Goal: Book appointment/travel/reservation

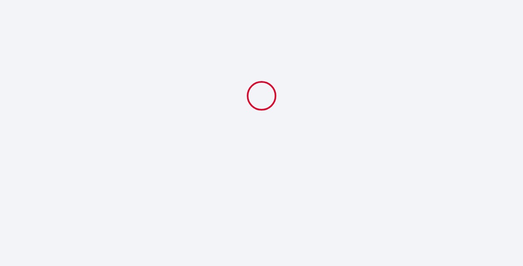
select select
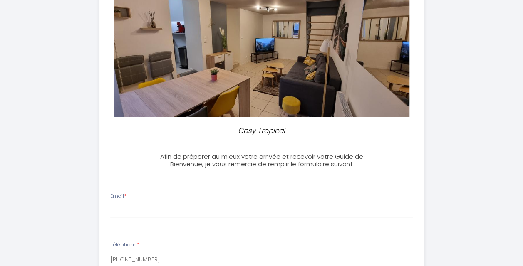
scroll to position [208, 0]
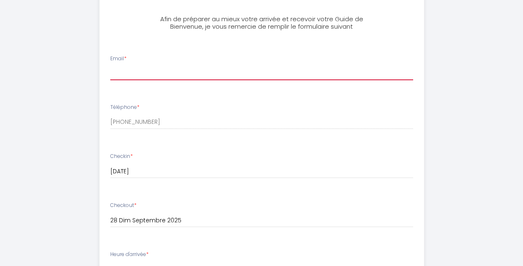
click at [123, 77] on input "Email *" at bounding box center [261, 72] width 303 height 15
type input "[EMAIL_ADDRESS][DOMAIN_NAME]"
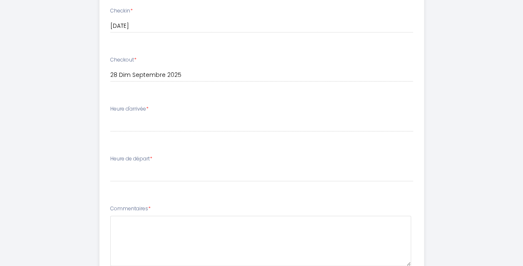
scroll to position [375, 0]
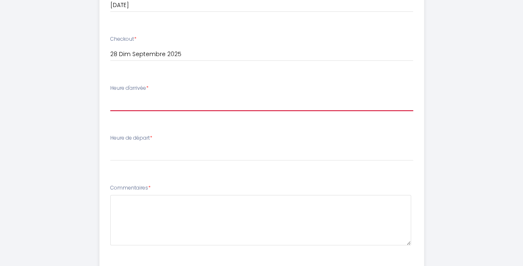
click at [146, 105] on select "15:00 15:30 16:00 16:30 17:00 17:30 18:00 18:30 19:00 19:30 20:00 20:30 21:00 2…" at bounding box center [261, 103] width 303 height 16
select select "15:00"
click at [110, 95] on select "15:00 15:30 16:00 16:30 17:00 17:30 18:00 18:30 19:00 19:30 20:00 20:30 21:00 2…" at bounding box center [261, 103] width 303 height 16
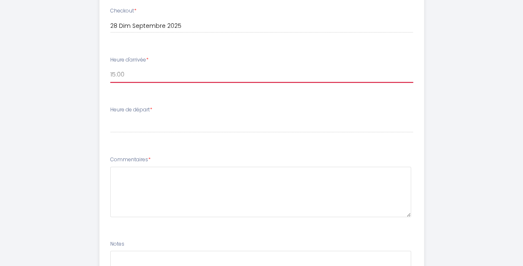
scroll to position [416, 0]
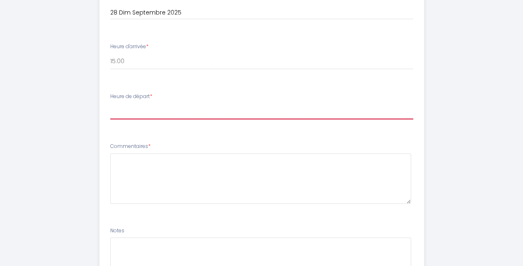
click at [147, 114] on select "00:00 00:30 01:00 01:30 02:00 02:30 03:00 03:30 04:00 04:30 05:00 05:30 06:00 0…" at bounding box center [261, 112] width 303 height 16
select select "10:00"
click at [110, 104] on select "00:00 00:30 01:00 01:30 02:00 02:30 03:00 03:30 04:00 04:30 05:00 05:30 06:00 0…" at bounding box center [261, 112] width 303 height 16
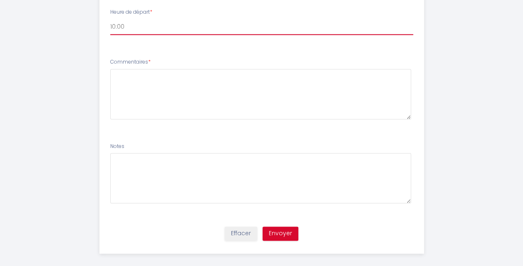
scroll to position [508, 0]
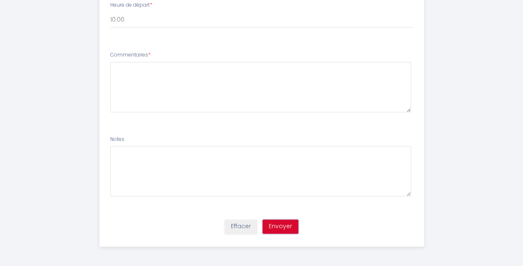
click at [278, 225] on button "Envoyer" at bounding box center [281, 227] width 36 height 14
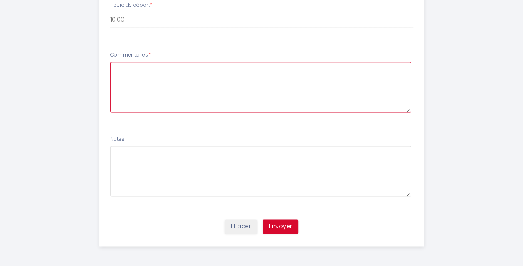
click at [192, 77] on textarea at bounding box center [260, 87] width 301 height 50
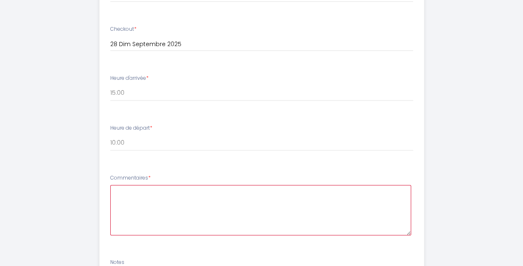
scroll to position [383, 0]
click at [205, 206] on textarea at bounding box center [260, 212] width 301 height 50
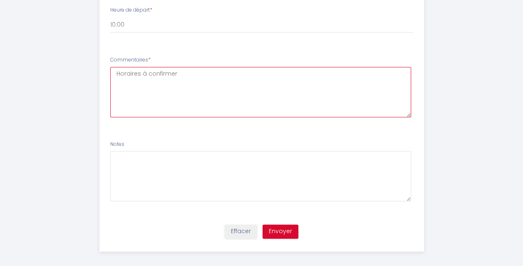
scroll to position [508, 0]
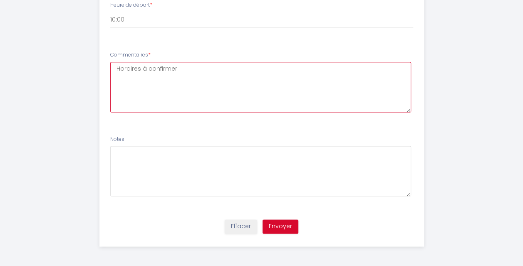
type textarea "Horaires à confirmer"
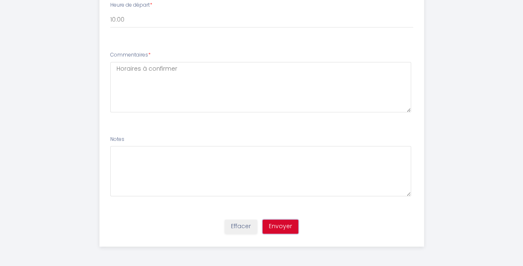
click at [279, 230] on button "Envoyer" at bounding box center [281, 227] width 36 height 14
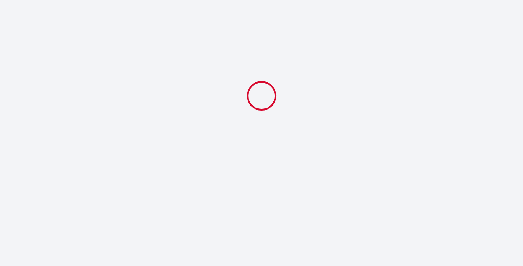
select select "10:00"
